Goal: Navigation & Orientation: Go to known website

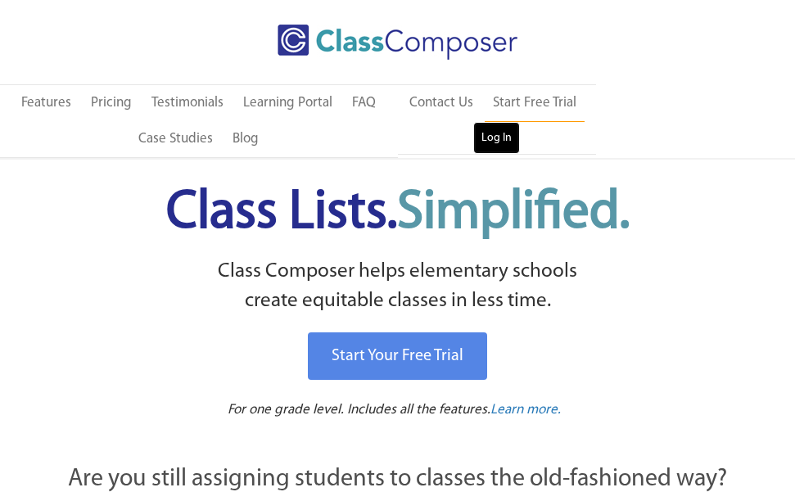
click at [489, 123] on link "Log In" at bounding box center [496, 138] width 47 height 33
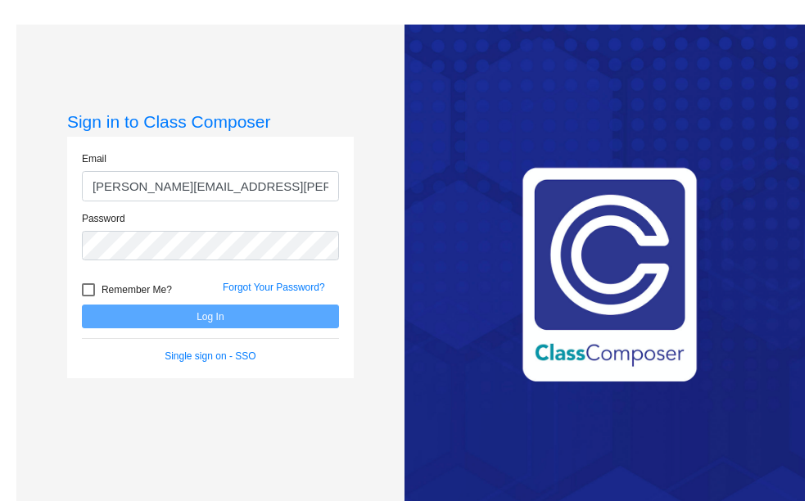
type input "allison.jackson@k12.wv.us"
click at [173, 229] on div "Password" at bounding box center [210, 236] width 257 height 50
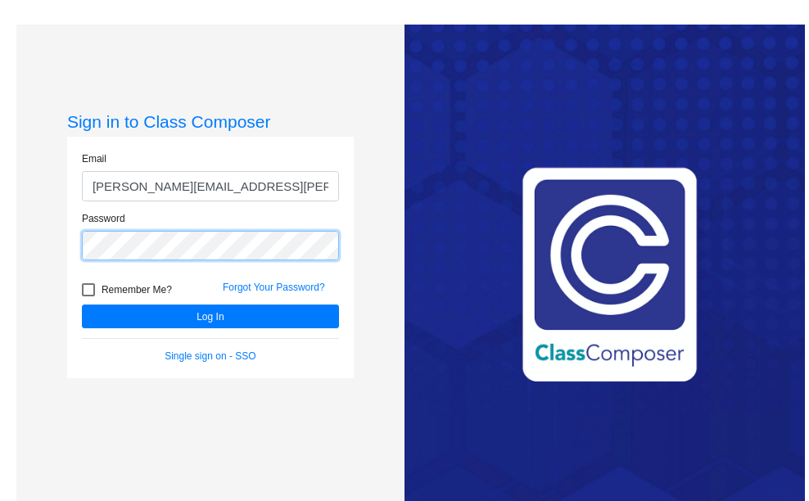
click at [82, 304] on button "Log In" at bounding box center [210, 316] width 257 height 24
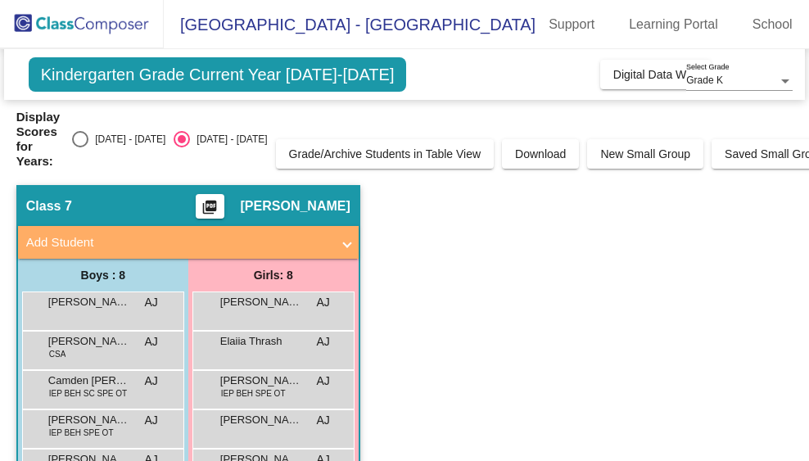
scroll to position [171, 0]
